Goal: Navigation & Orientation: Go to known website

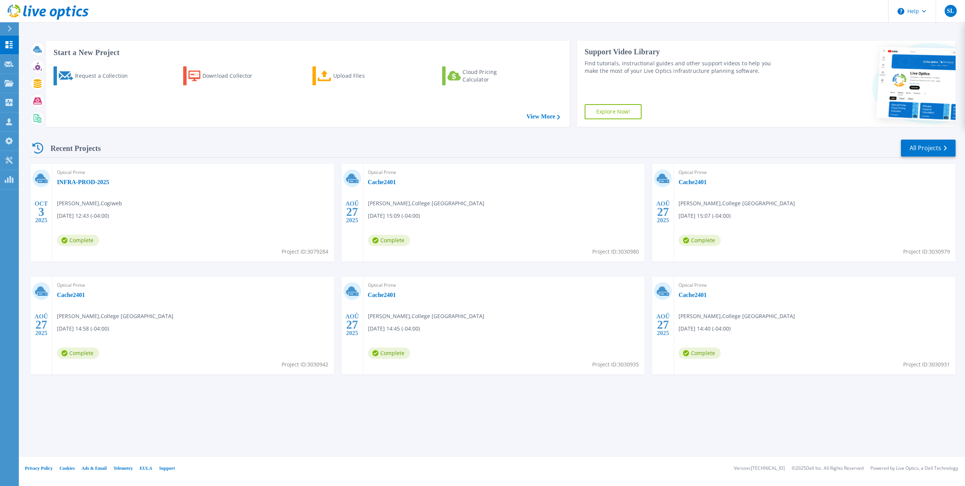
click at [176, 131] on div "Start a New Project Request a Collection Download Collector Upload Files Cloud …" at bounding box center [492, 84] width 927 height 98
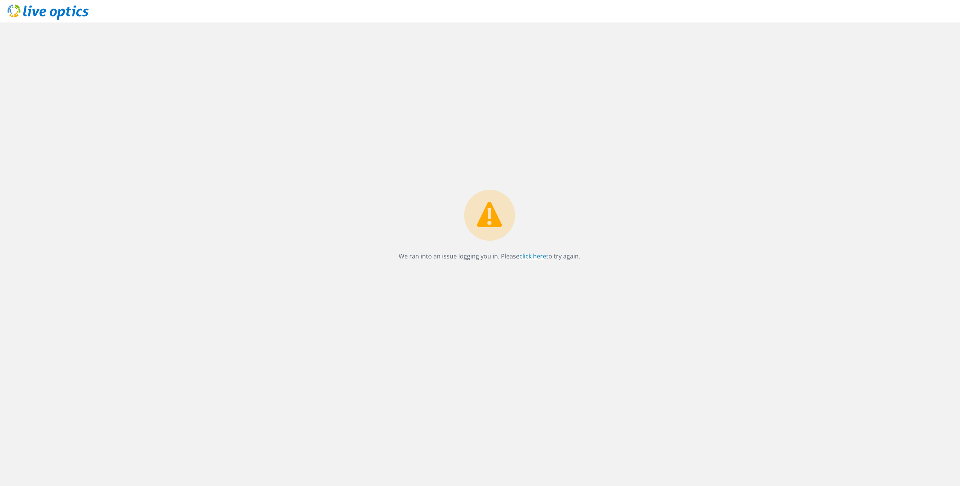
click at [533, 253] on link "click here" at bounding box center [532, 256] width 27 height 8
